Goal: Task Accomplishment & Management: Use online tool/utility

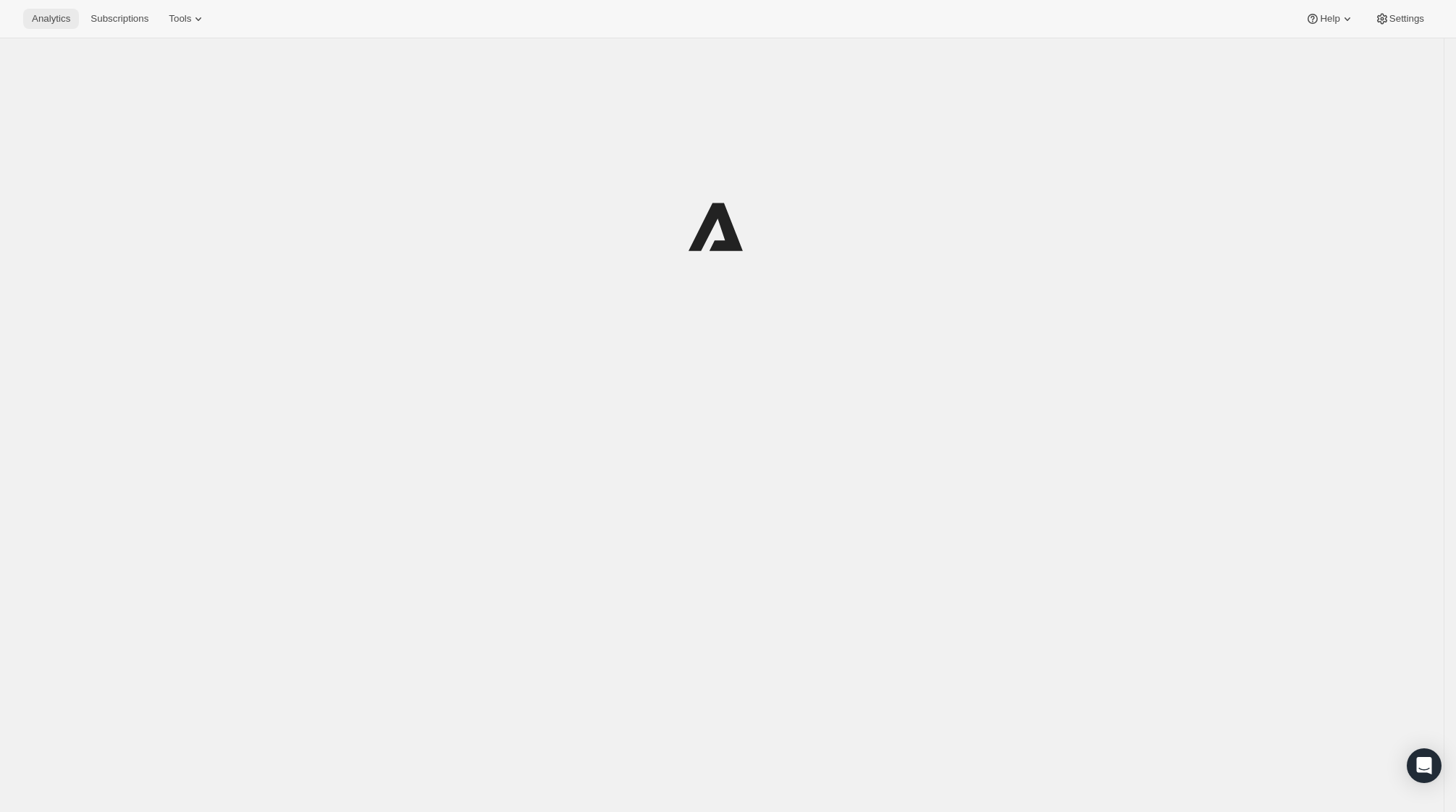
click at [39, 8] on button "Analytics" at bounding box center [51, 18] width 56 height 20
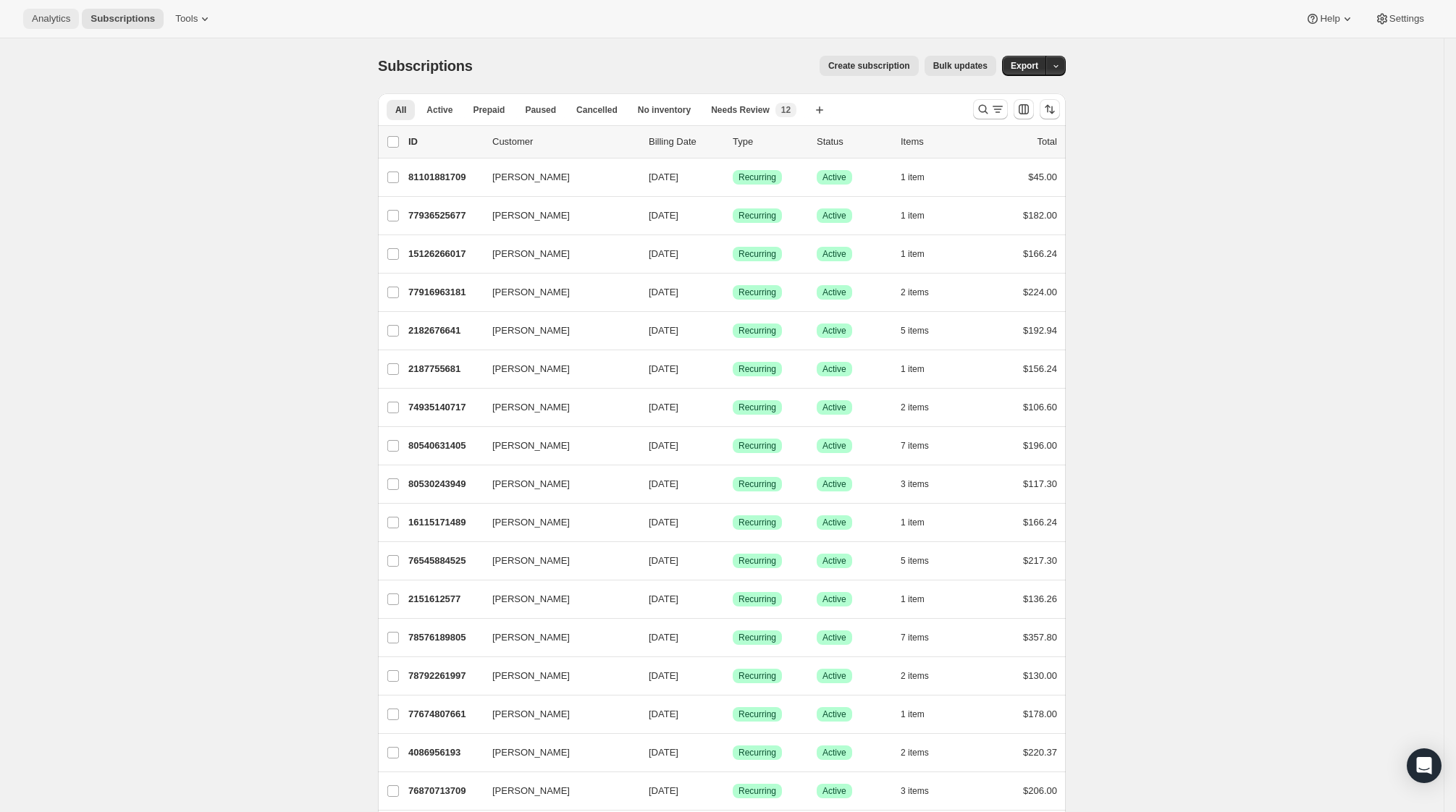
click at [44, 21] on span "Analytics" at bounding box center [51, 18] width 38 height 11
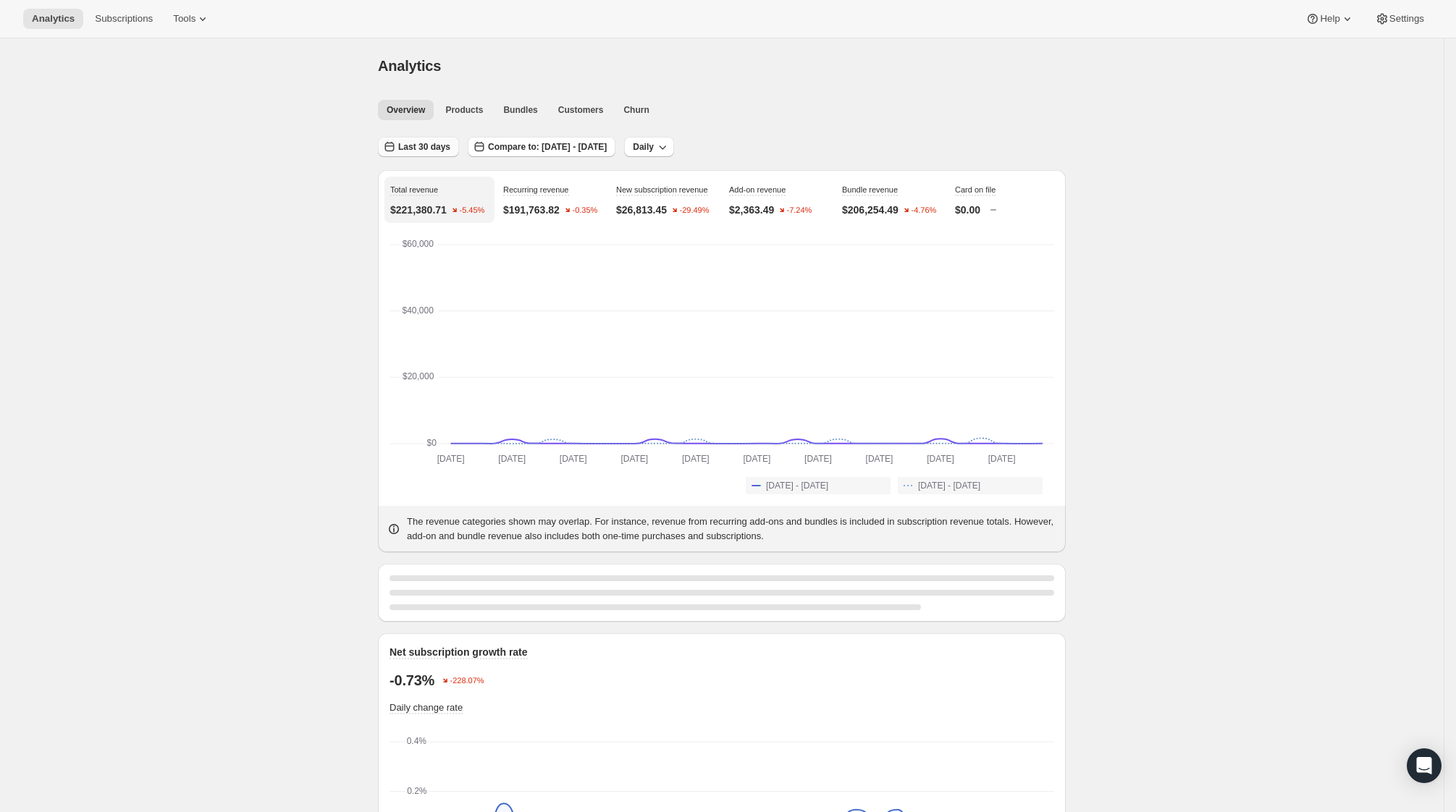
click at [447, 145] on span "Last 30 days" at bounding box center [424, 146] width 52 height 11
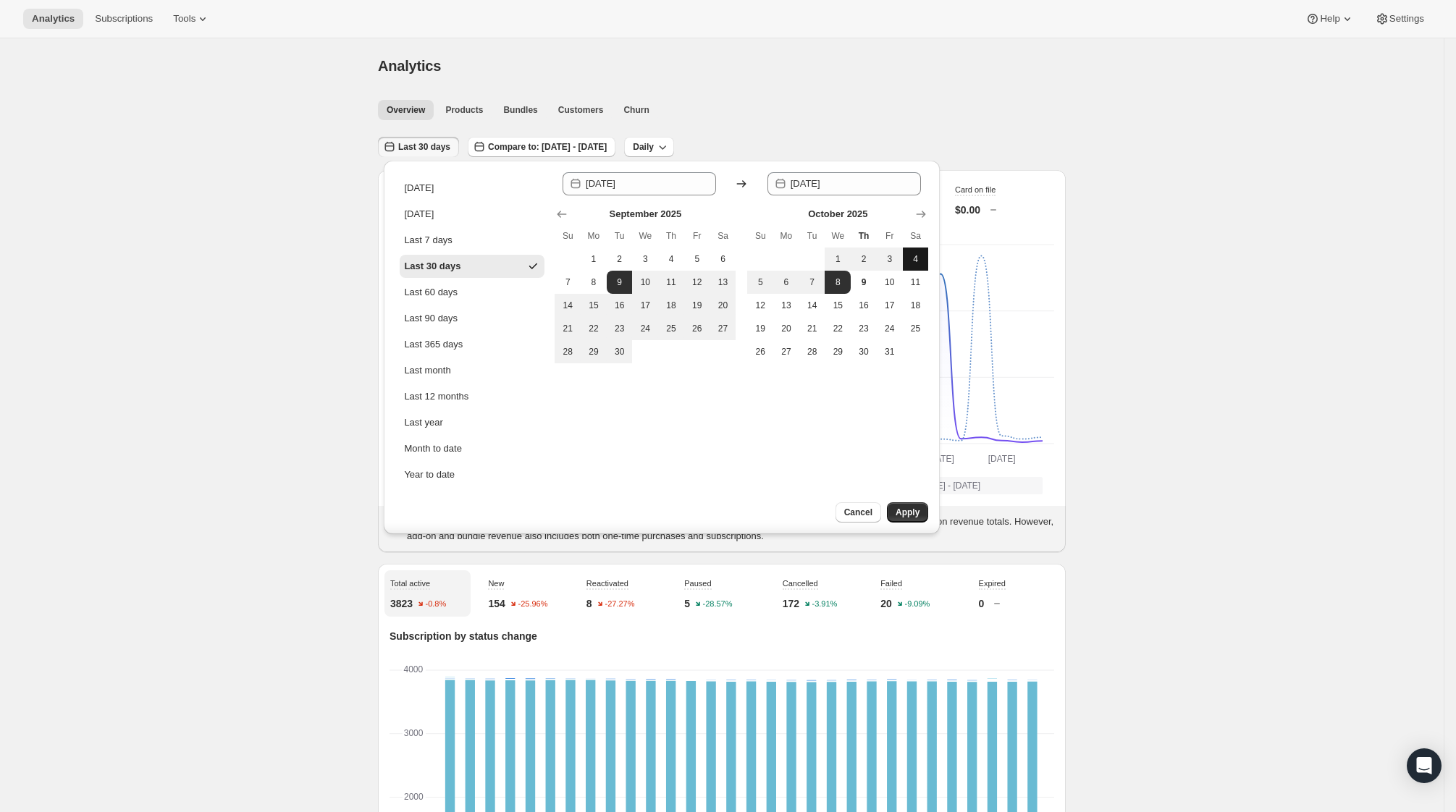
click at [911, 263] on span "4" at bounding box center [916, 259] width 15 height 11
type input "[DATE]"
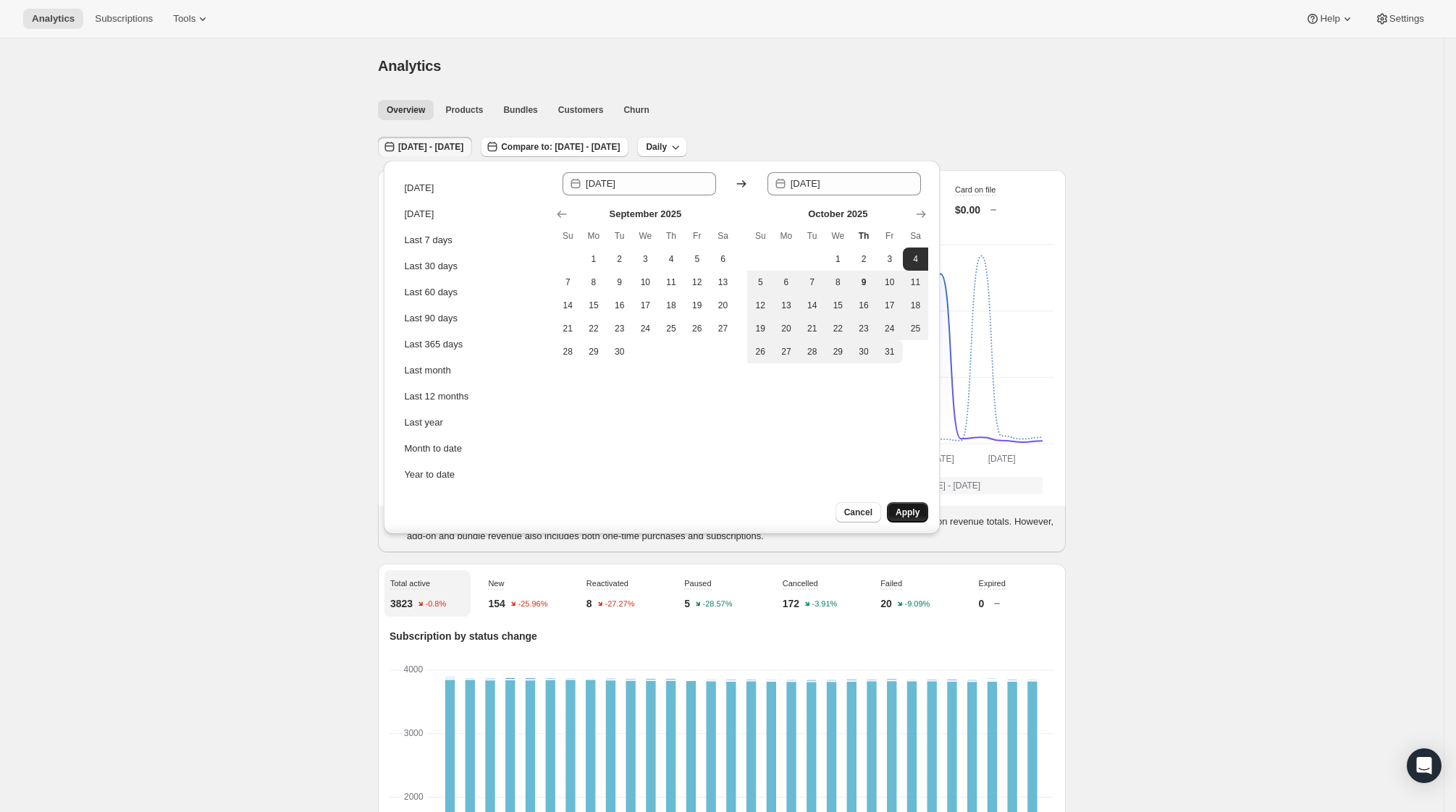
click at [906, 519] on button "Apply" at bounding box center [907, 512] width 41 height 20
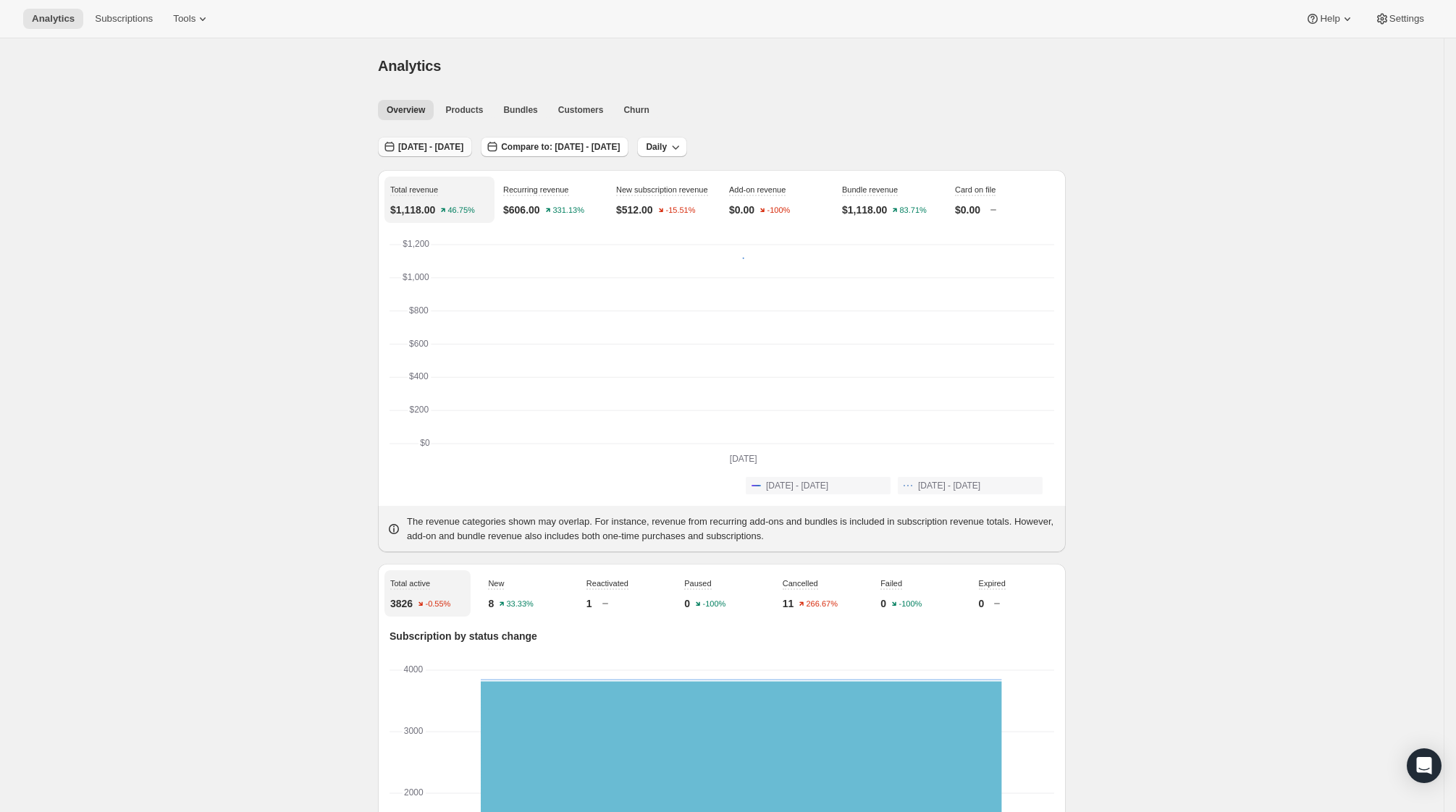
click at [472, 153] on button "[DATE] - [DATE]" at bounding box center [425, 147] width 94 height 20
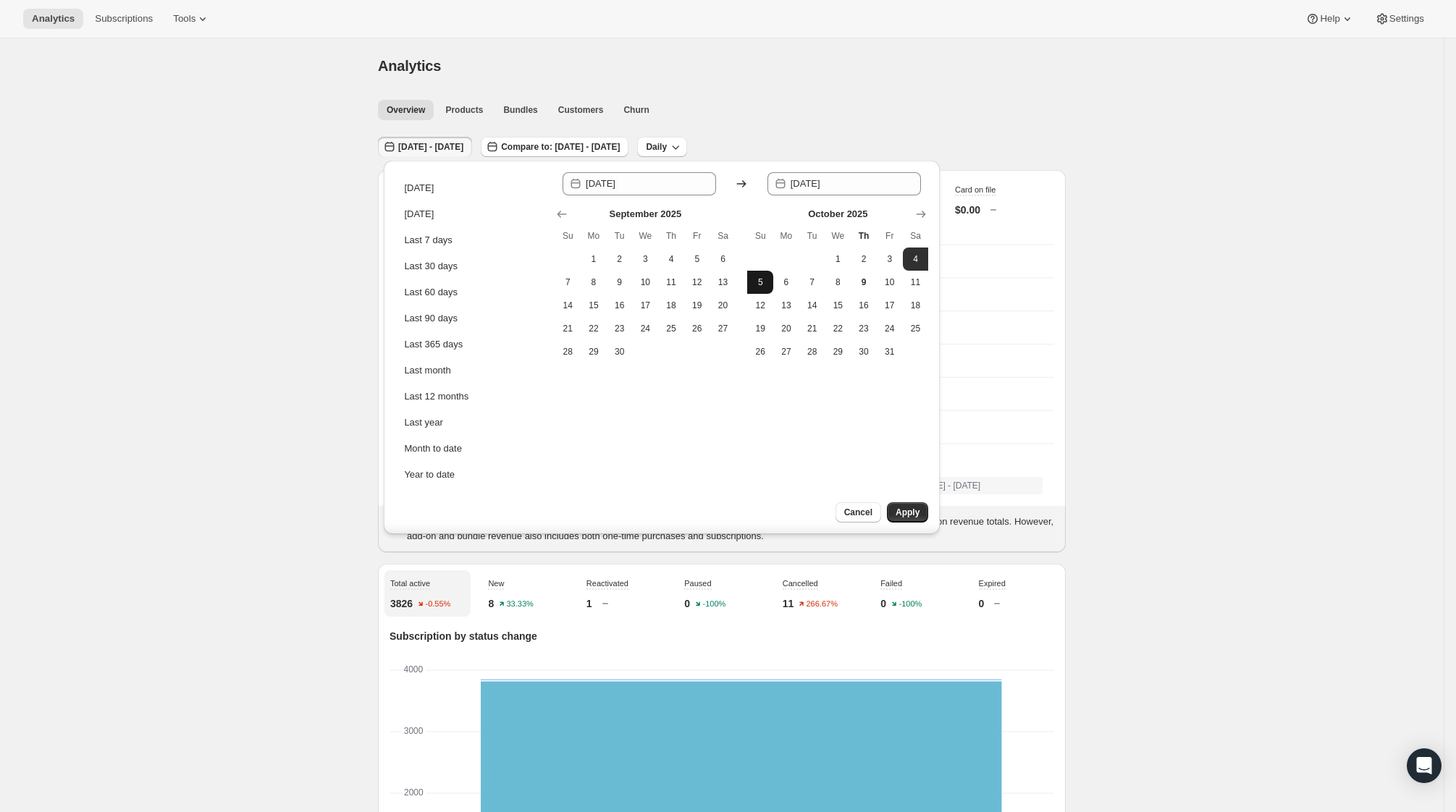
click at [764, 285] on span "5" at bounding box center [759, 282] width 15 height 11
type input "[DATE]"
click at [764, 285] on span "5" at bounding box center [759, 282] width 15 height 11
type input "[DATE]"
click at [922, 518] on button "Apply" at bounding box center [907, 512] width 41 height 20
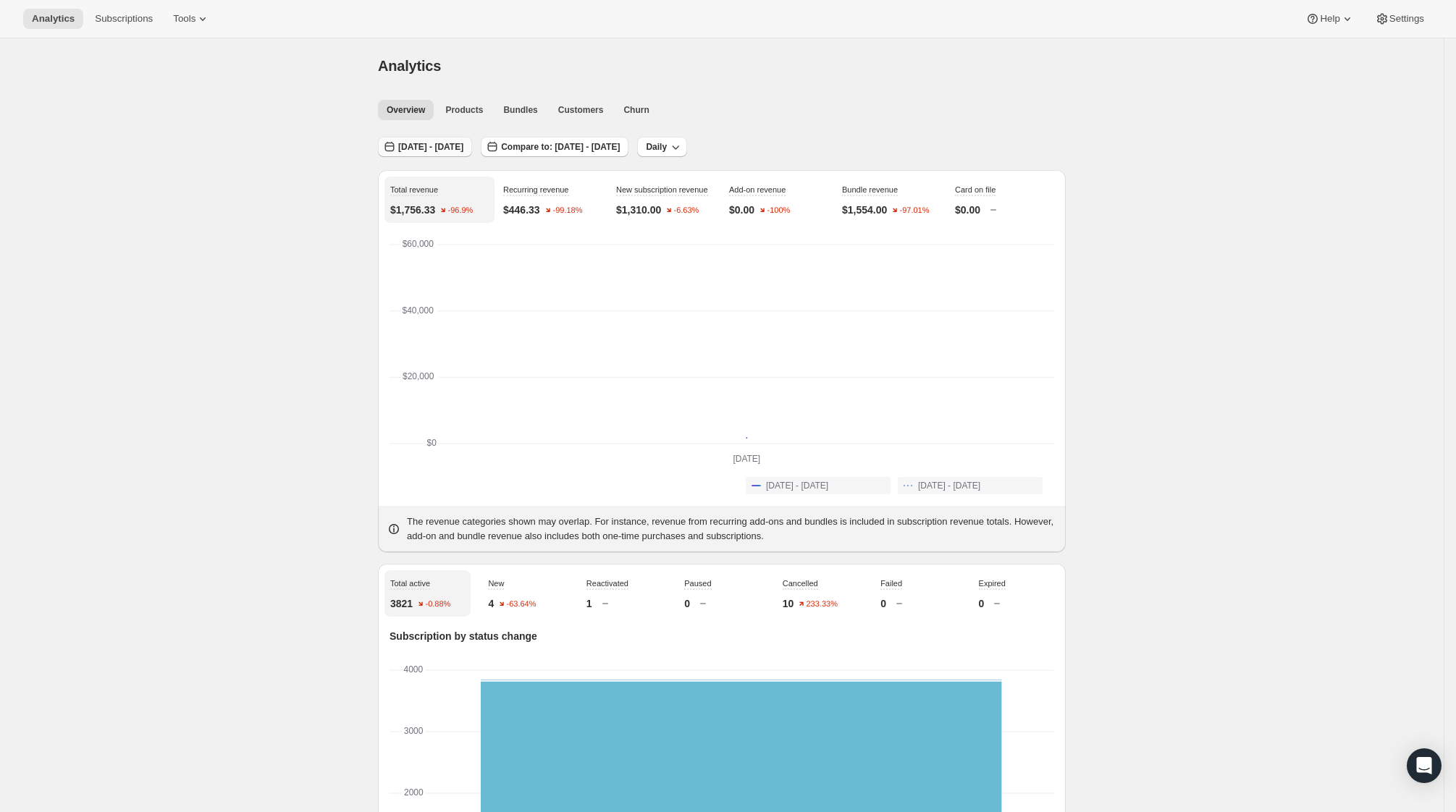
click at [416, 148] on span "[DATE] - [DATE]" at bounding box center [430, 146] width 65 height 11
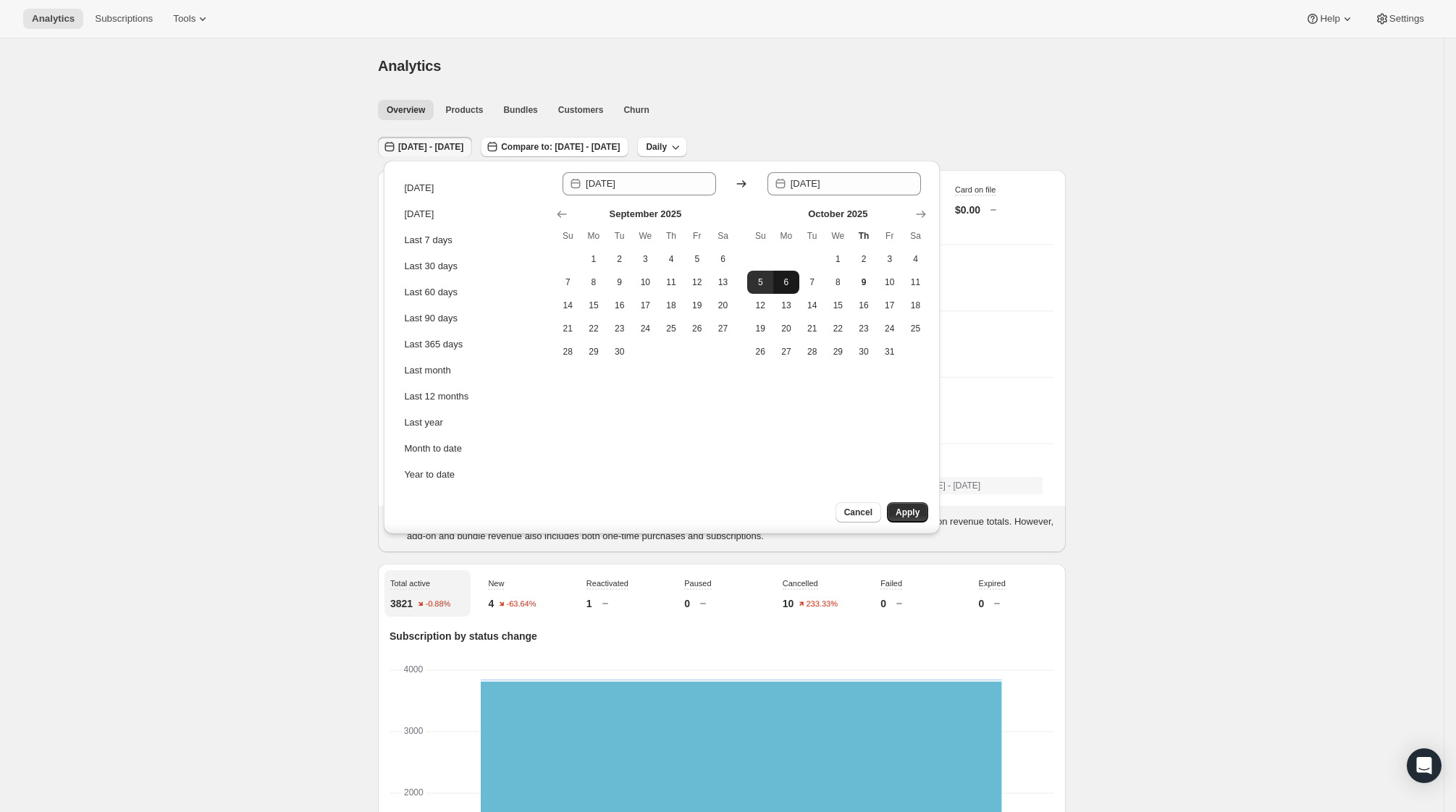
click at [779, 285] on button "6" at bounding box center [786, 282] width 26 height 23
type input "[DATE]"
click at [781, 285] on span "6" at bounding box center [786, 282] width 15 height 11
type input "[DATE]"
click at [903, 514] on span "Apply" at bounding box center [907, 512] width 24 height 11
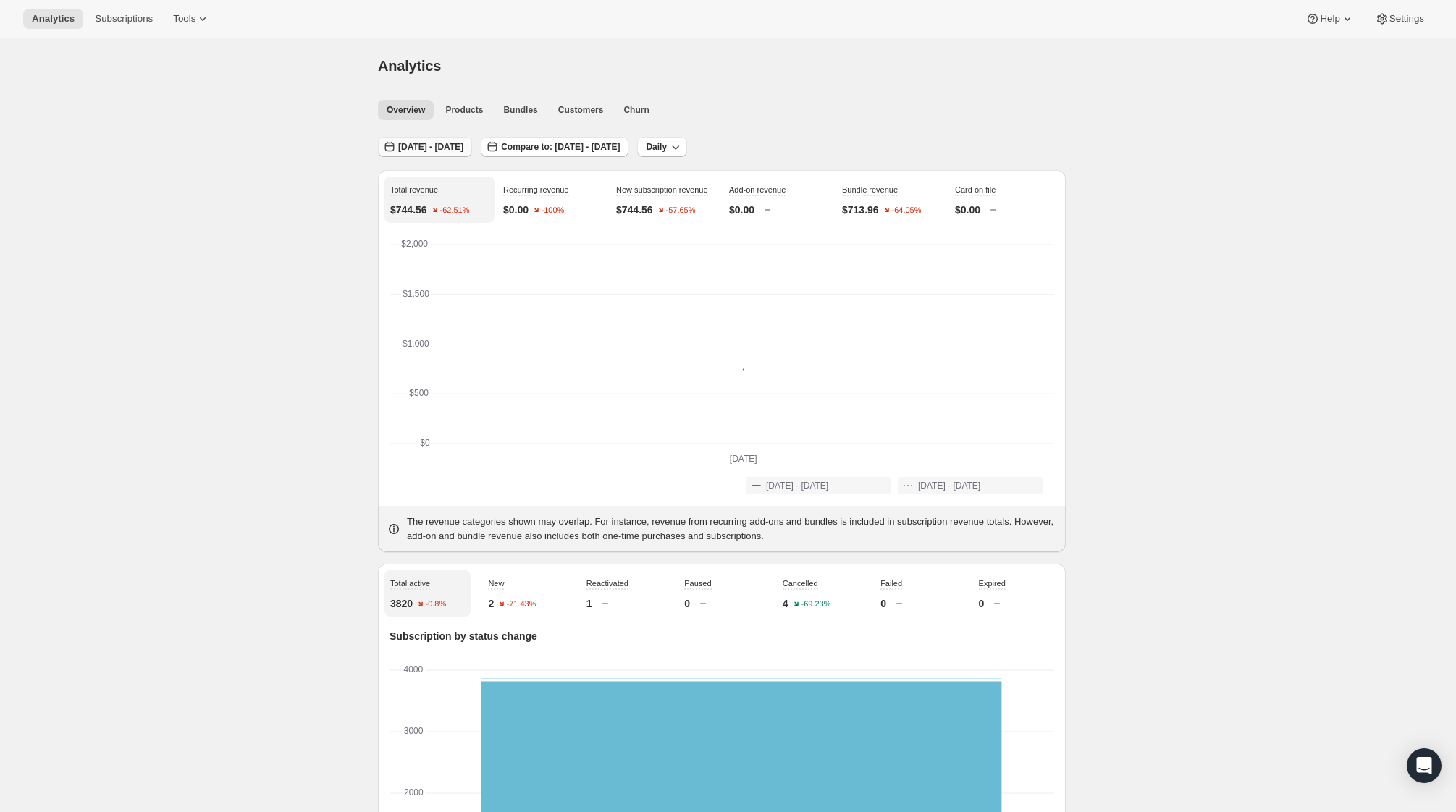
click at [453, 144] on span "[DATE] - [DATE]" at bounding box center [430, 146] width 65 height 11
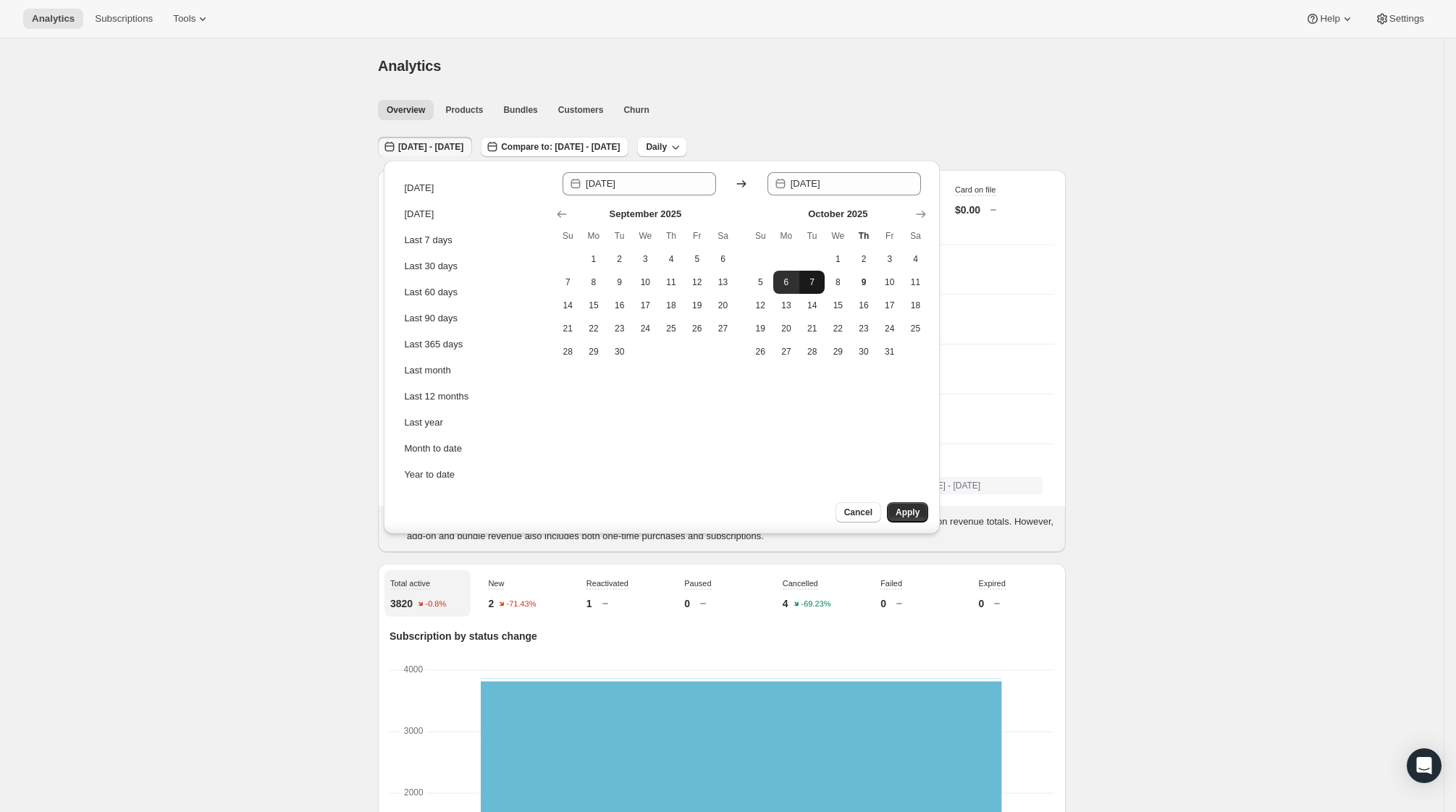
click at [814, 281] on span "7" at bounding box center [812, 282] width 15 height 11
type input "[DATE]"
click at [814, 279] on span "7" at bounding box center [812, 282] width 15 height 11
type input "[DATE]"
click at [918, 512] on span "Apply" at bounding box center [907, 512] width 24 height 11
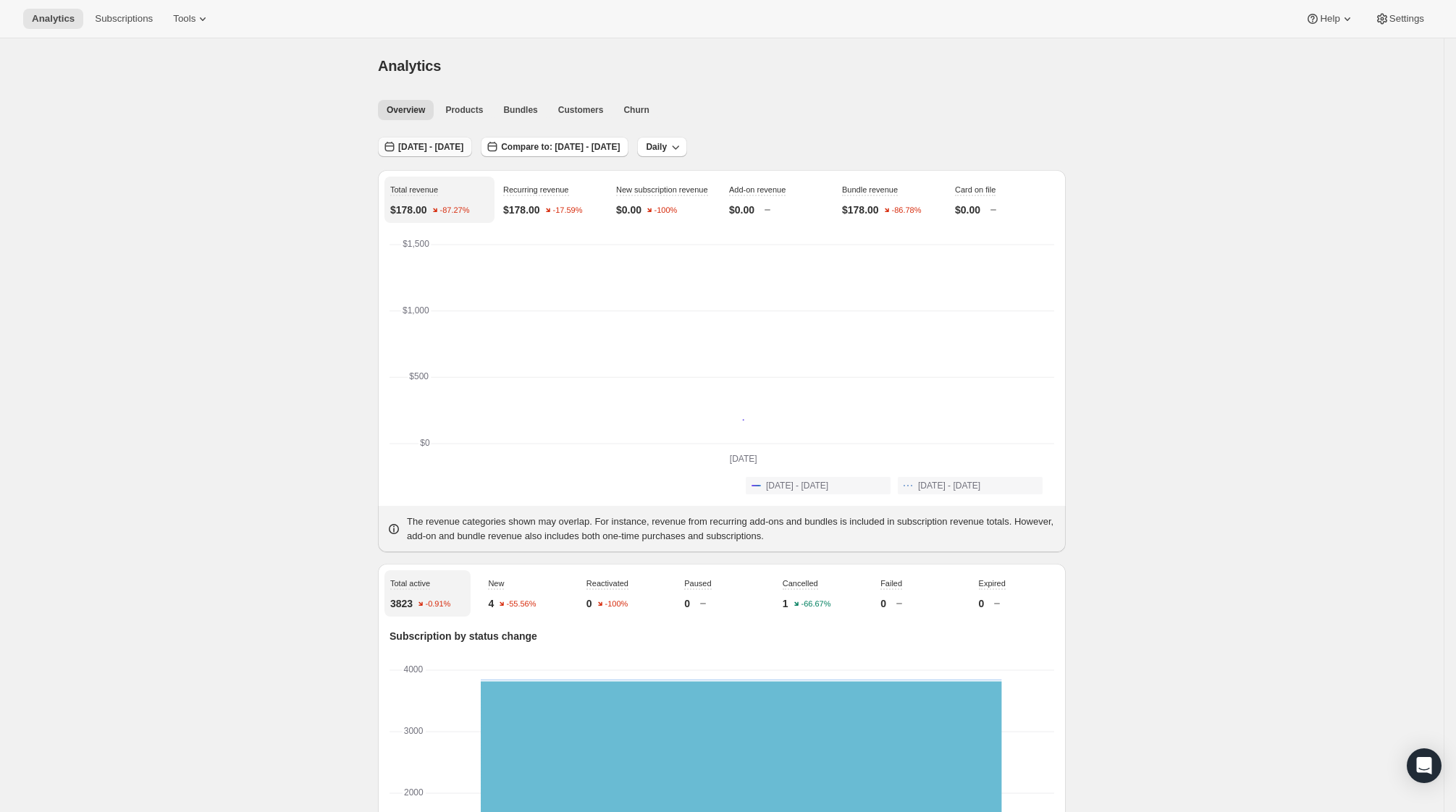
click at [463, 143] on span "[DATE] - [DATE]" at bounding box center [430, 146] width 65 height 11
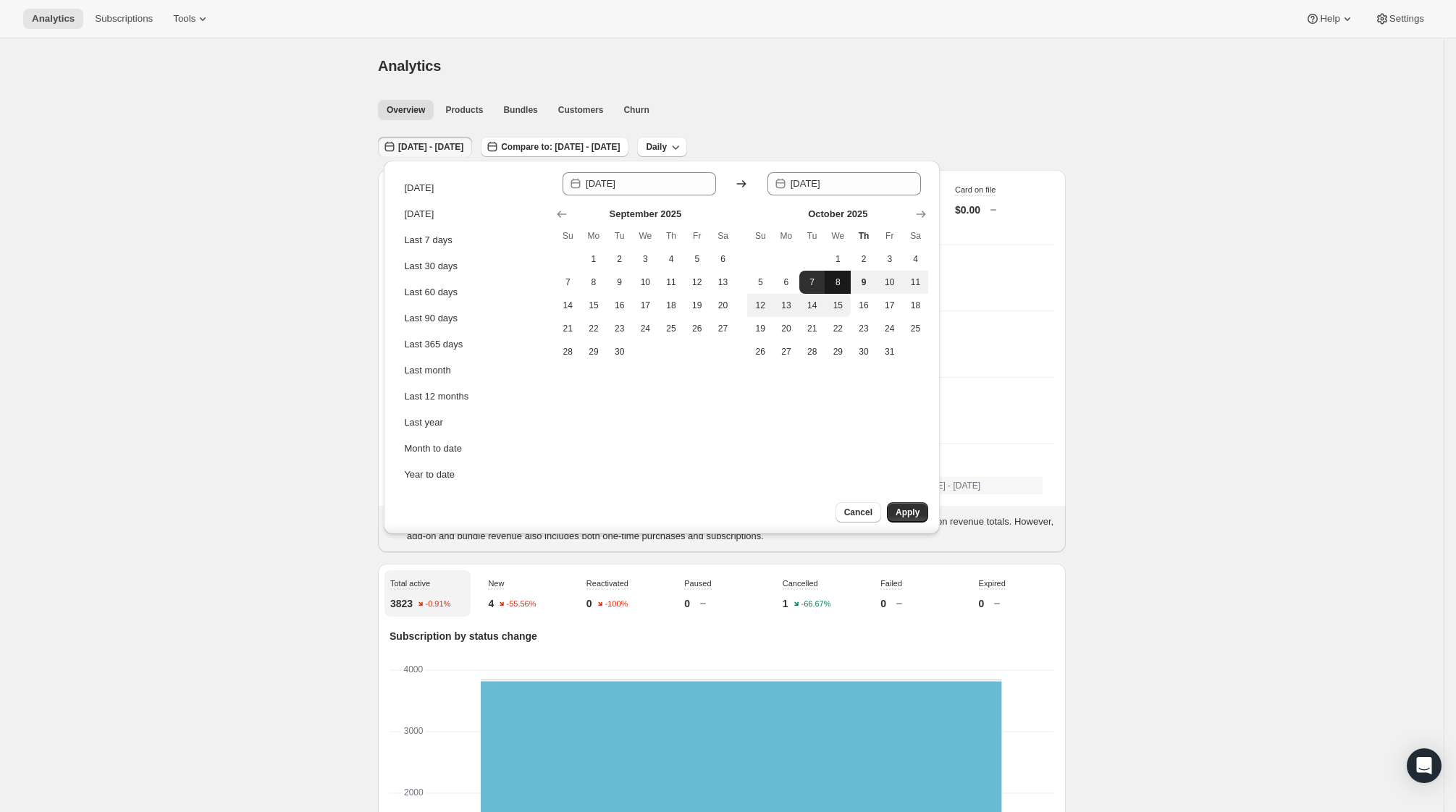
click at [840, 279] on span "8" at bounding box center [837, 282] width 15 height 11
type input "[DATE]"
click at [840, 279] on span "8" at bounding box center [837, 282] width 15 height 11
type input "[DATE]"
click at [901, 517] on span "Apply" at bounding box center [907, 512] width 24 height 11
